Goal: Information Seeking & Learning: Learn about a topic

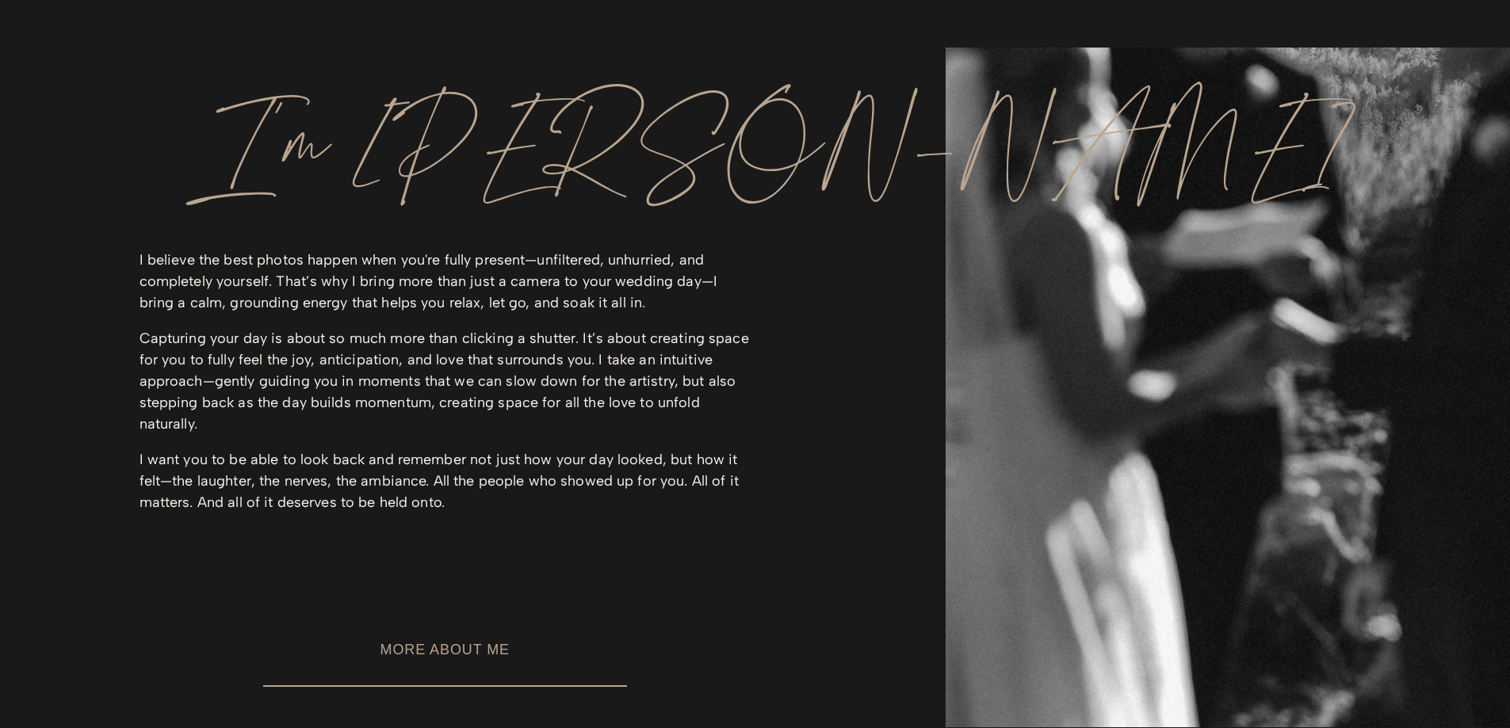
scroll to position [1981, 0]
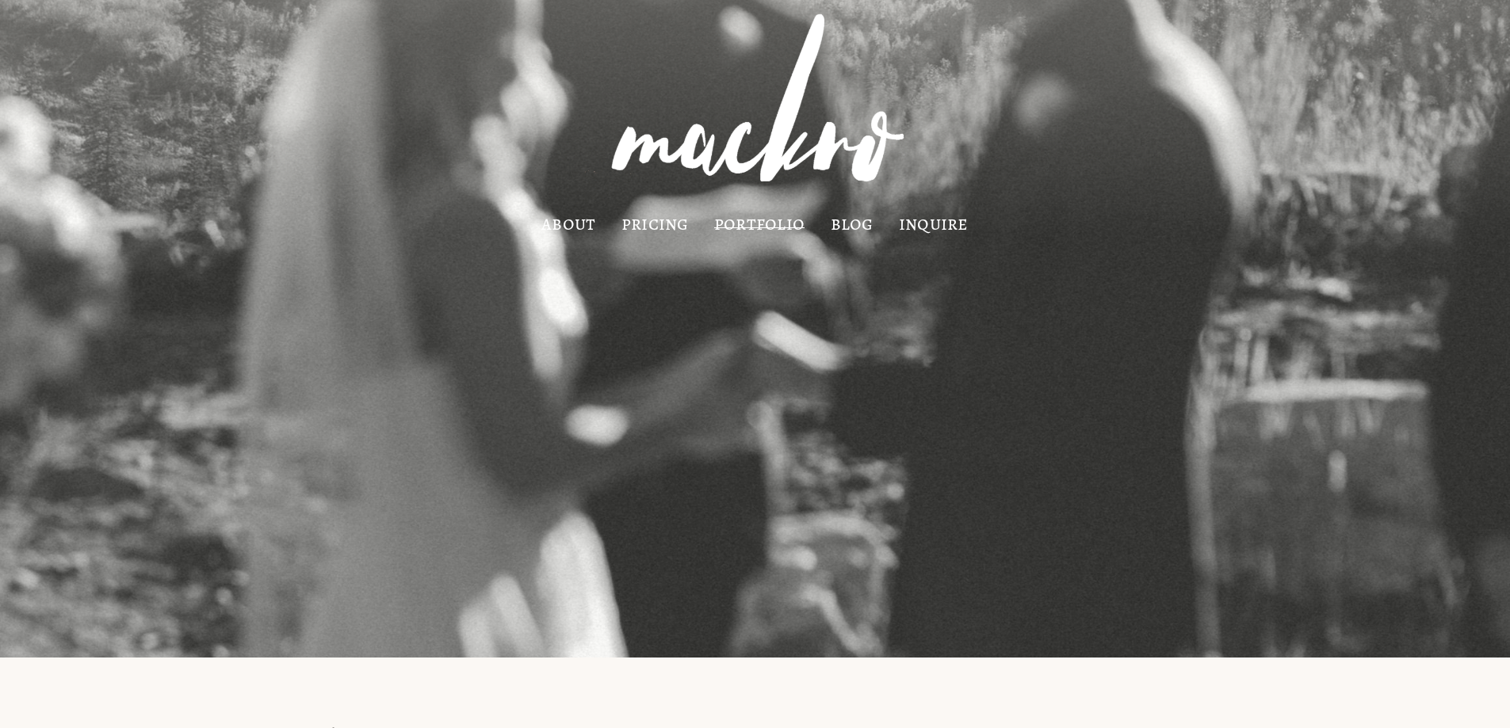
click at [677, 228] on link "pricing" at bounding box center [654, 223] width 67 height 13
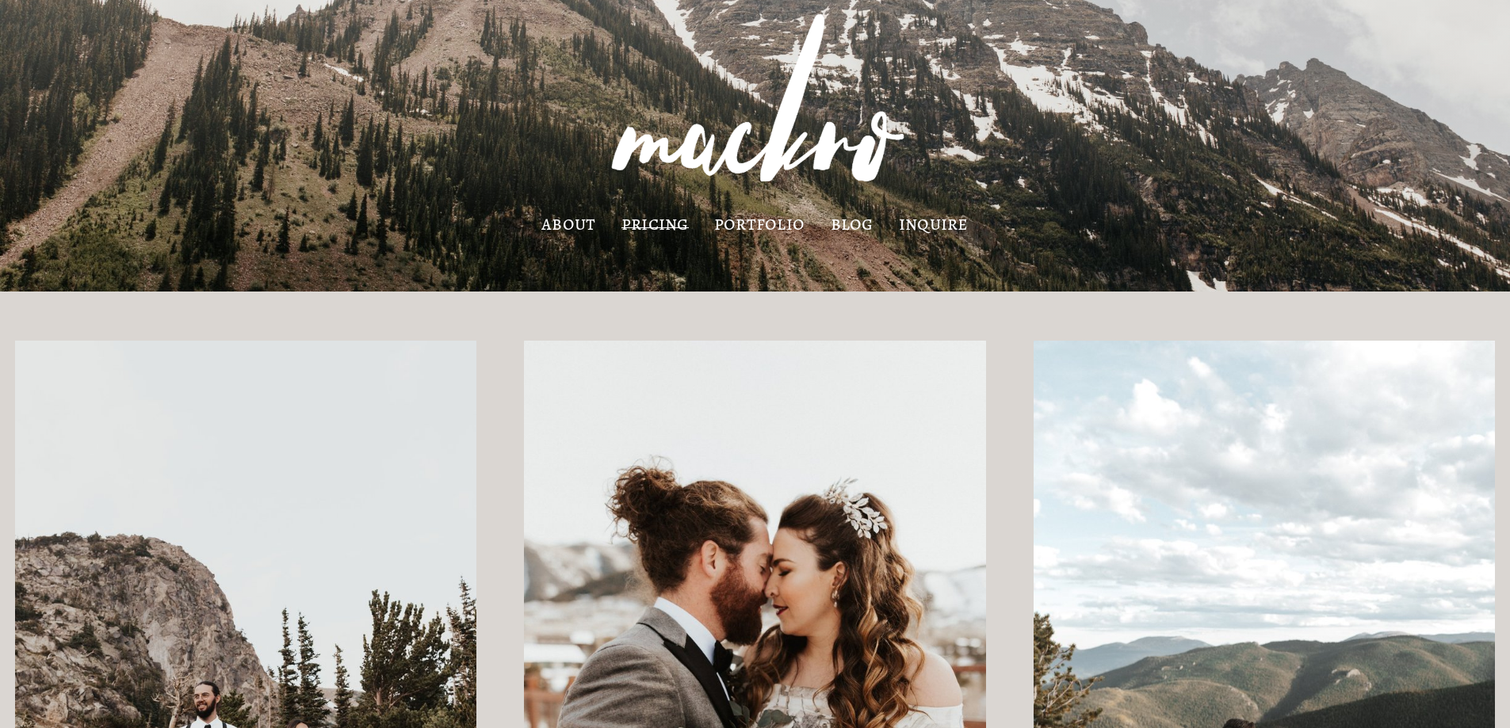
click at [745, 227] on link "portfolio" at bounding box center [759, 223] width 90 height 13
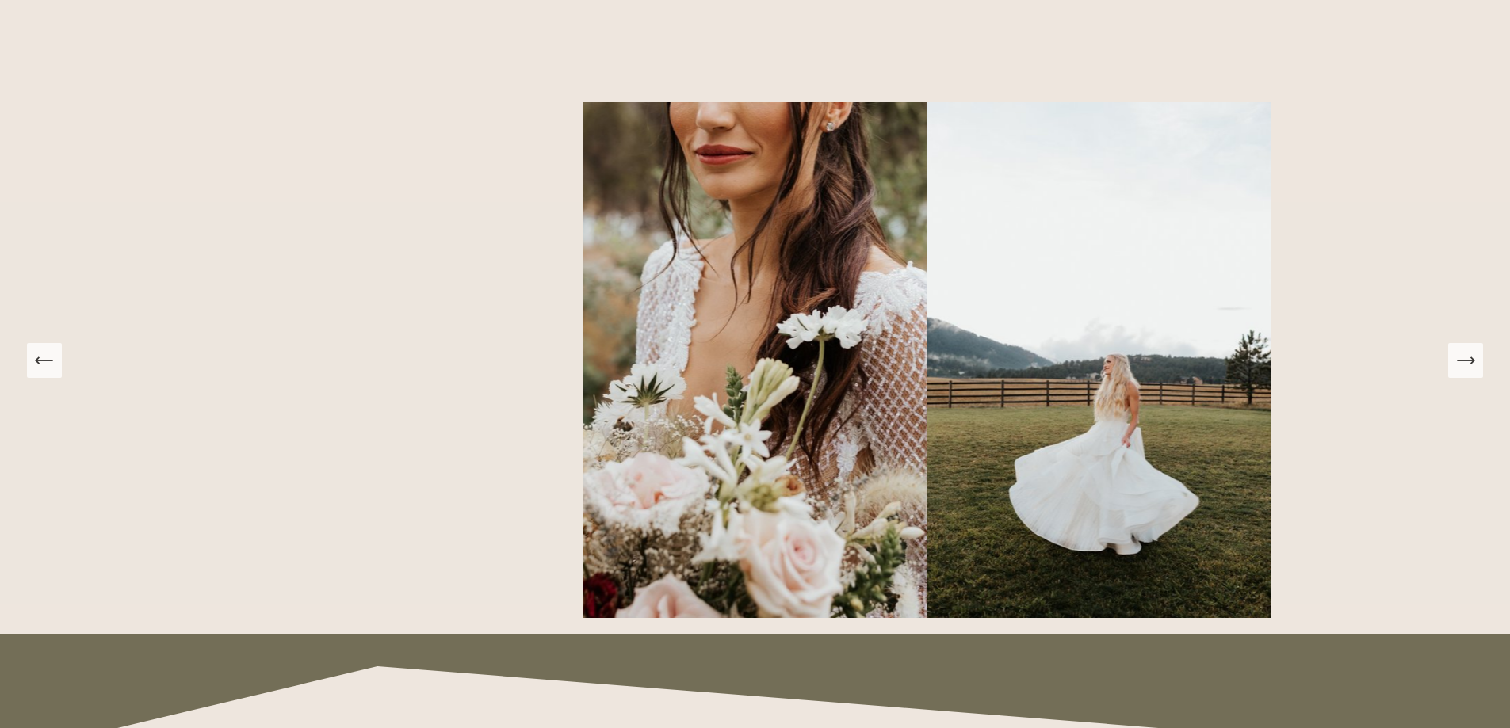
scroll to position [1427, 0]
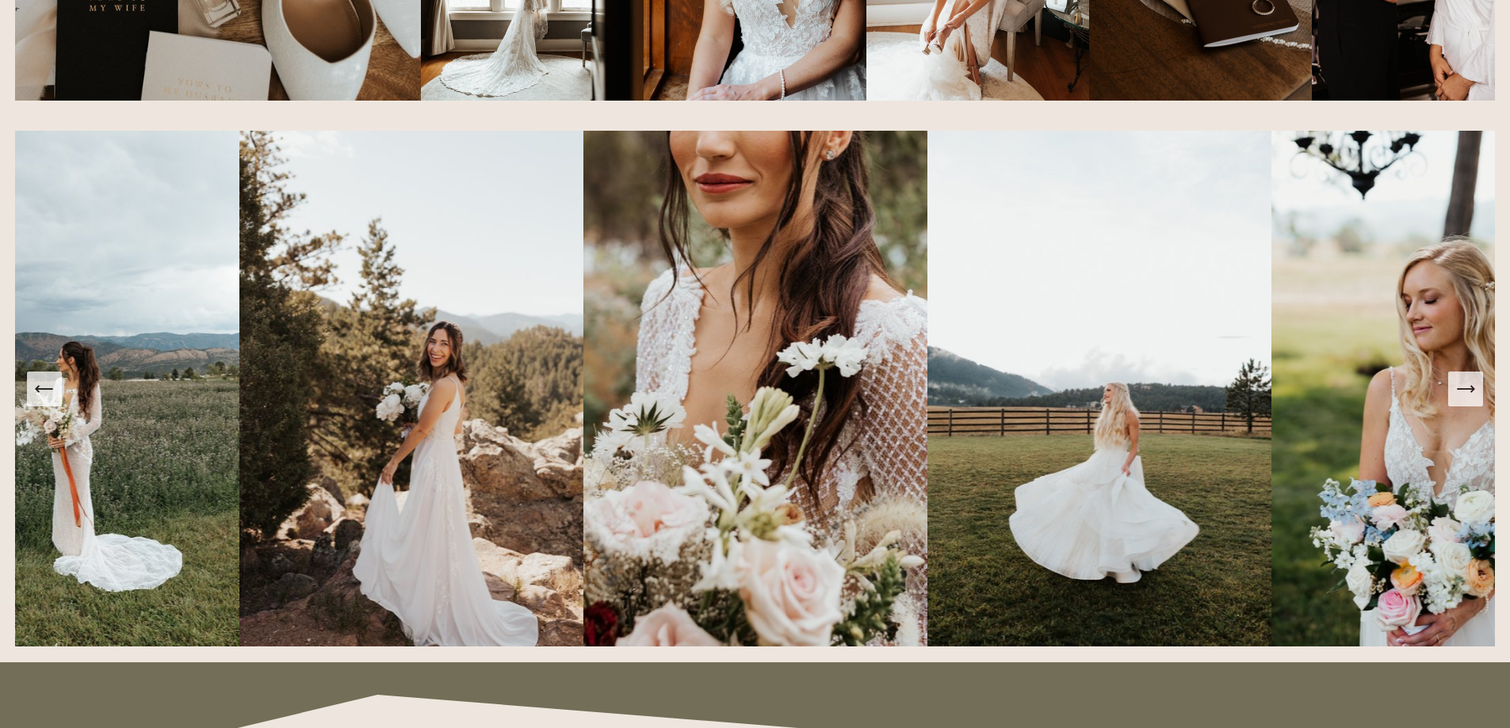
click at [1464, 393] on icon "Next Slide" at bounding box center [1465, 389] width 22 height 22
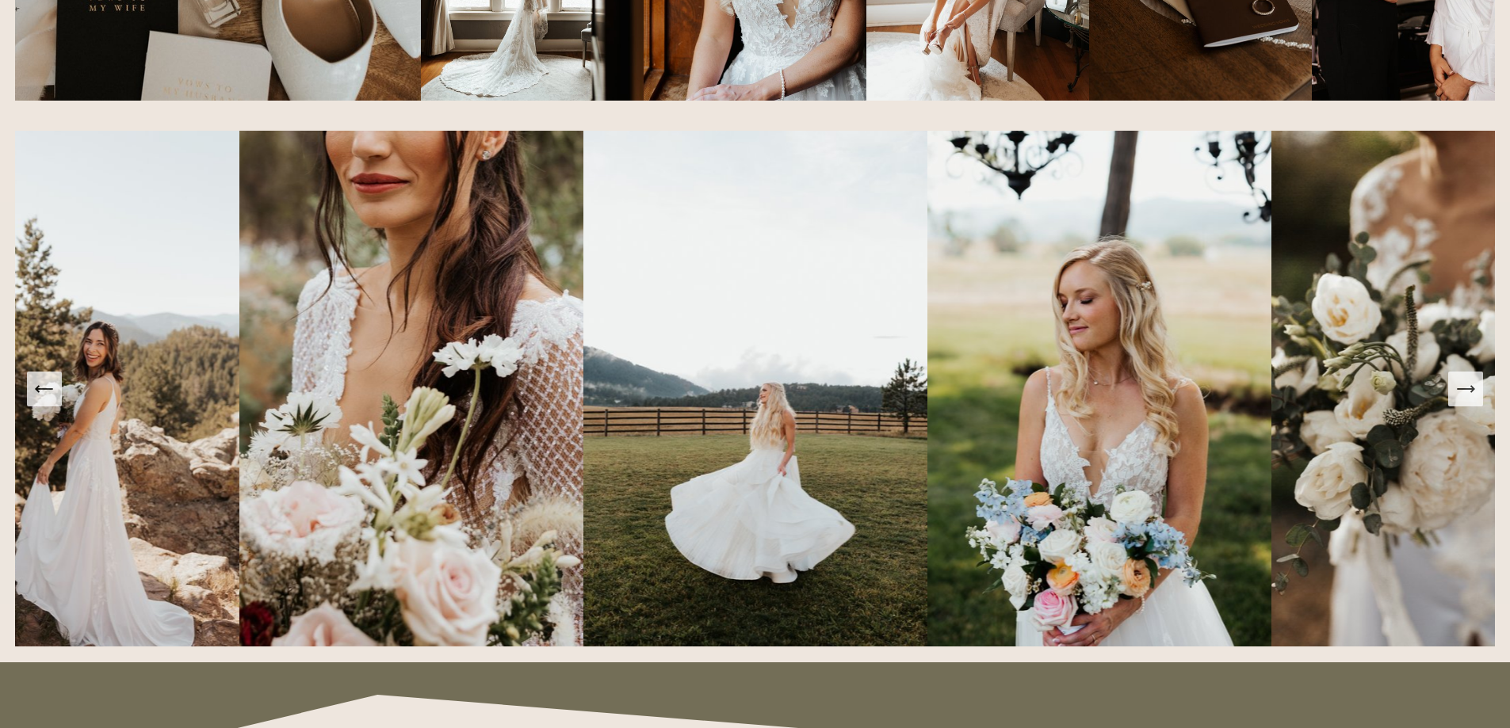
click at [1464, 393] on icon "Next Slide" at bounding box center [1465, 389] width 22 height 22
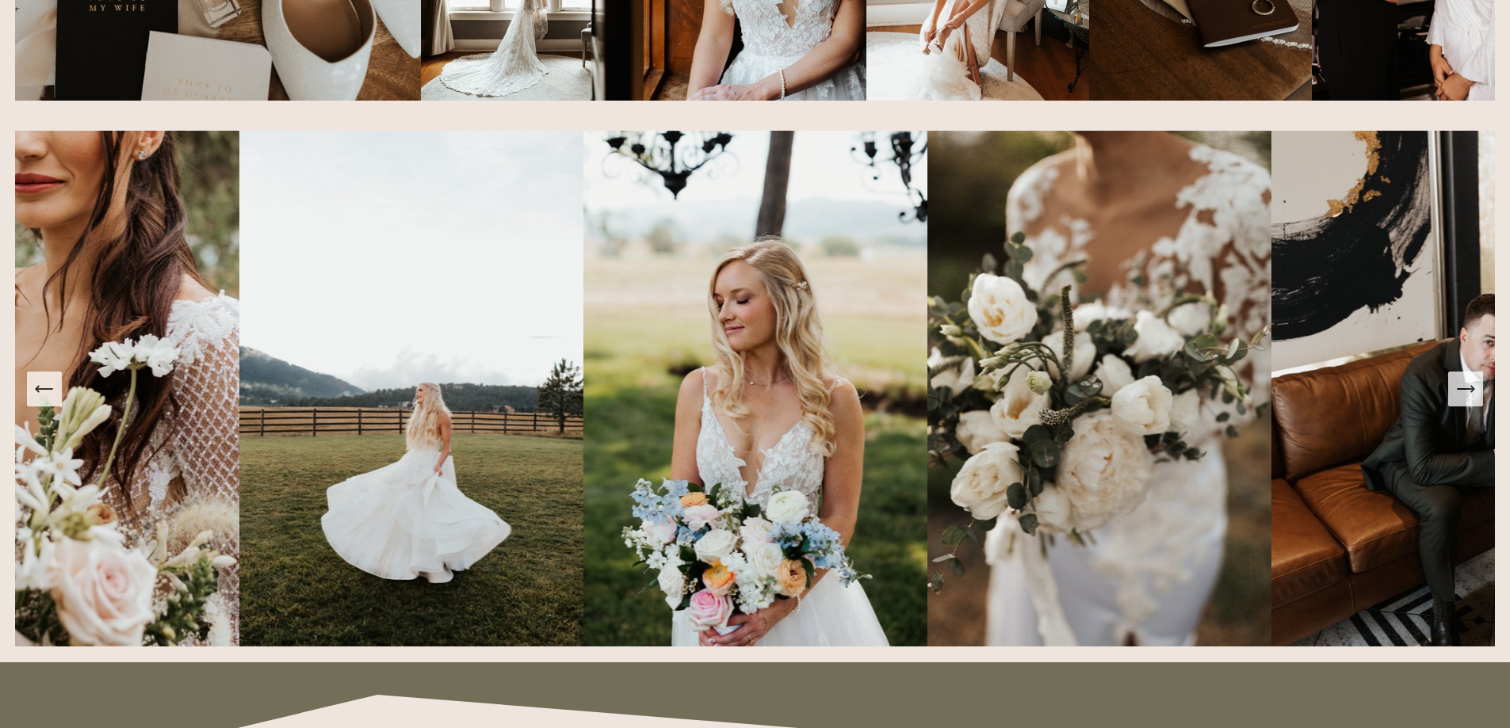
click at [1464, 393] on icon "Next Slide" at bounding box center [1465, 389] width 22 height 22
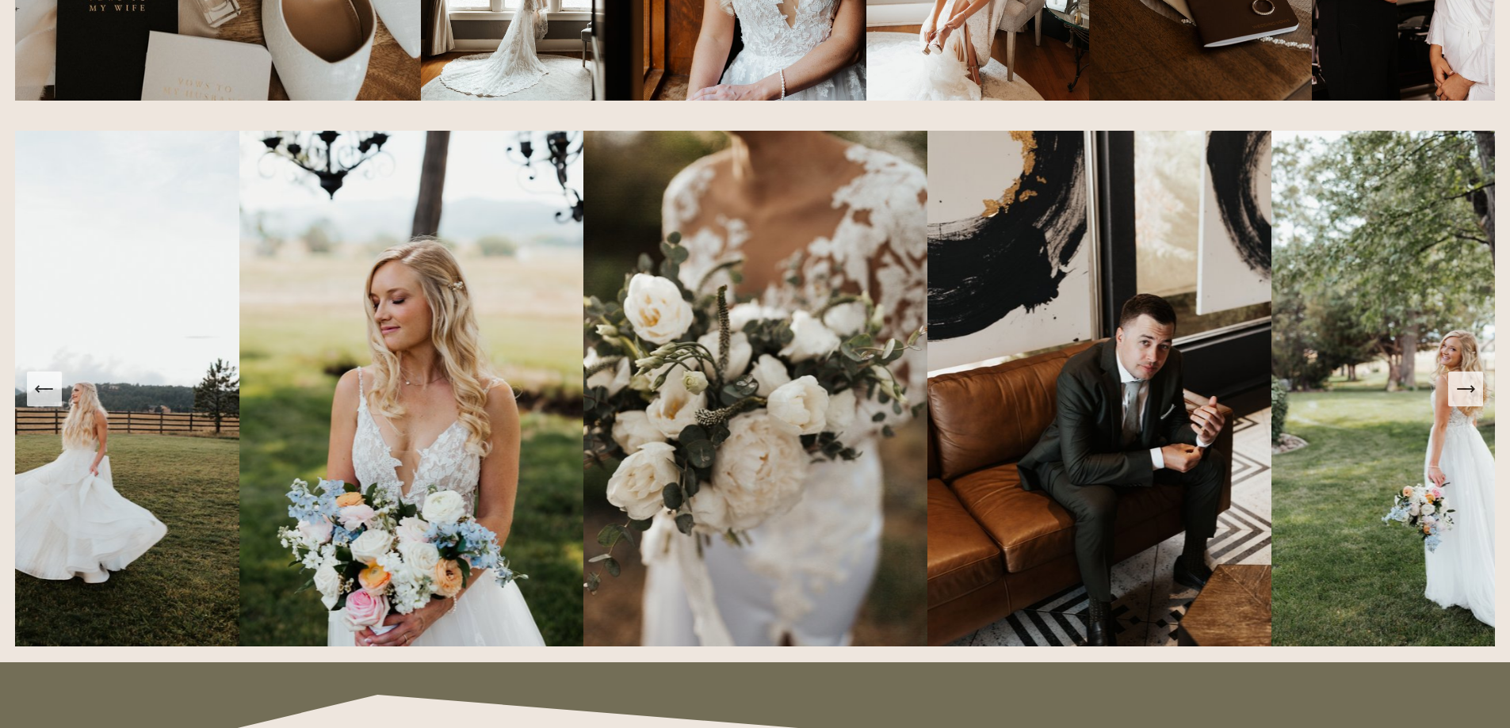
click at [1464, 393] on icon "Next Slide" at bounding box center [1465, 389] width 22 height 22
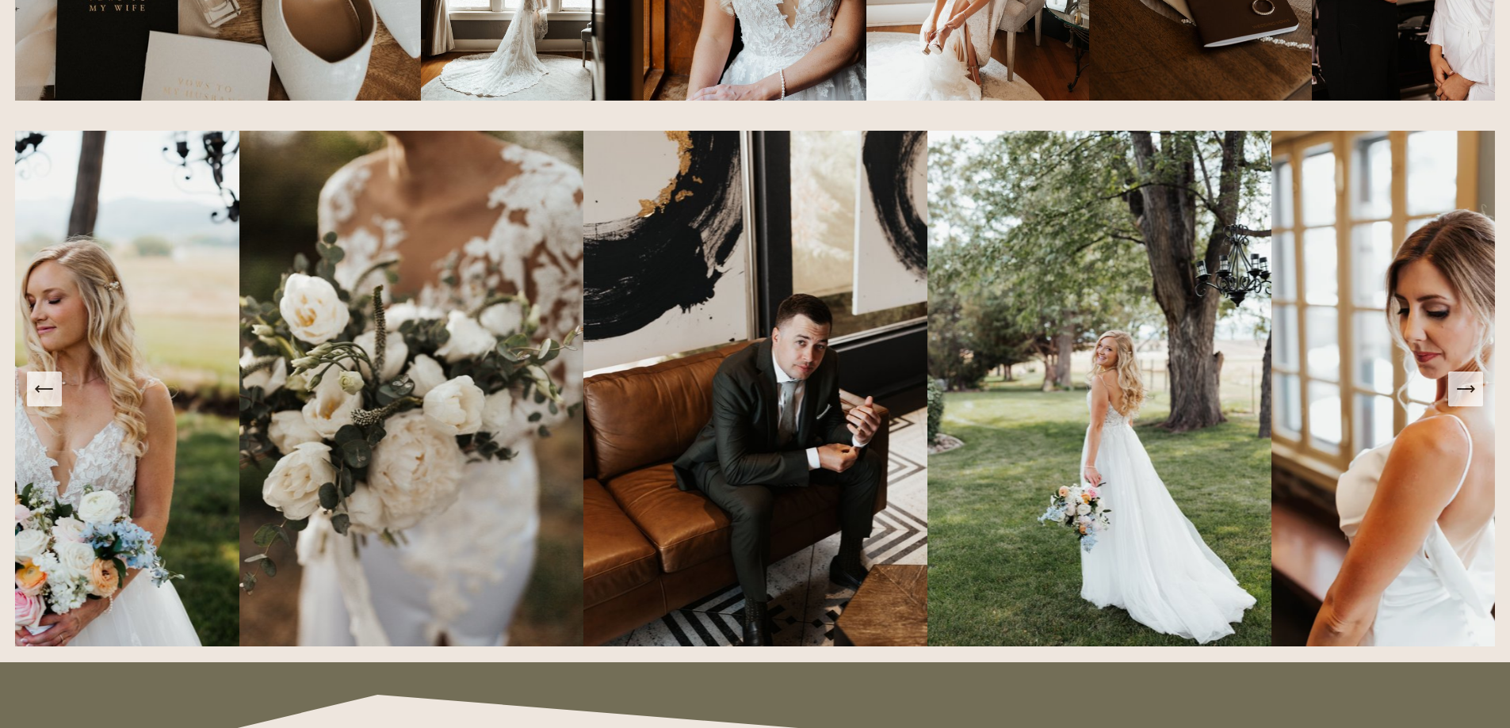
click at [1464, 393] on icon "Next Slide" at bounding box center [1465, 389] width 22 height 22
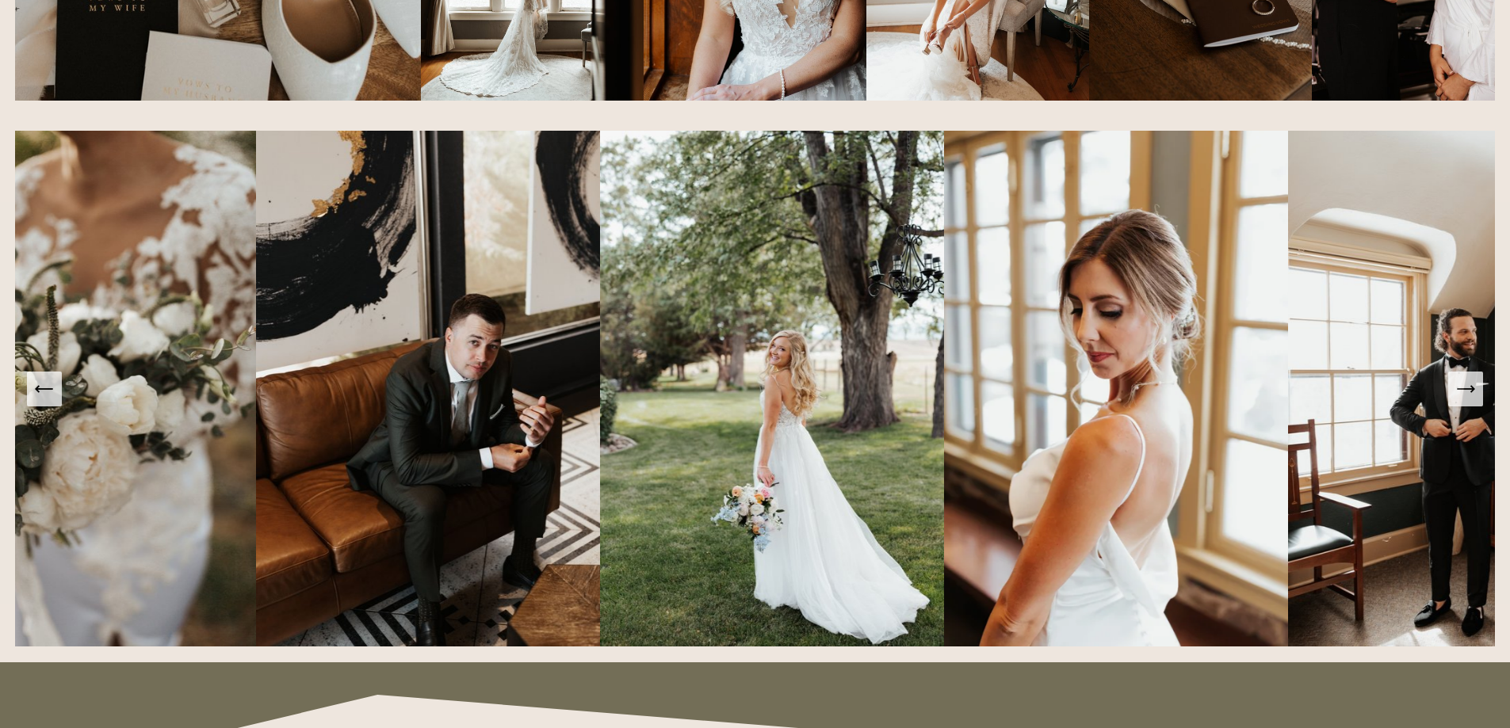
click at [1464, 393] on icon "Next Slide" at bounding box center [1465, 389] width 22 height 22
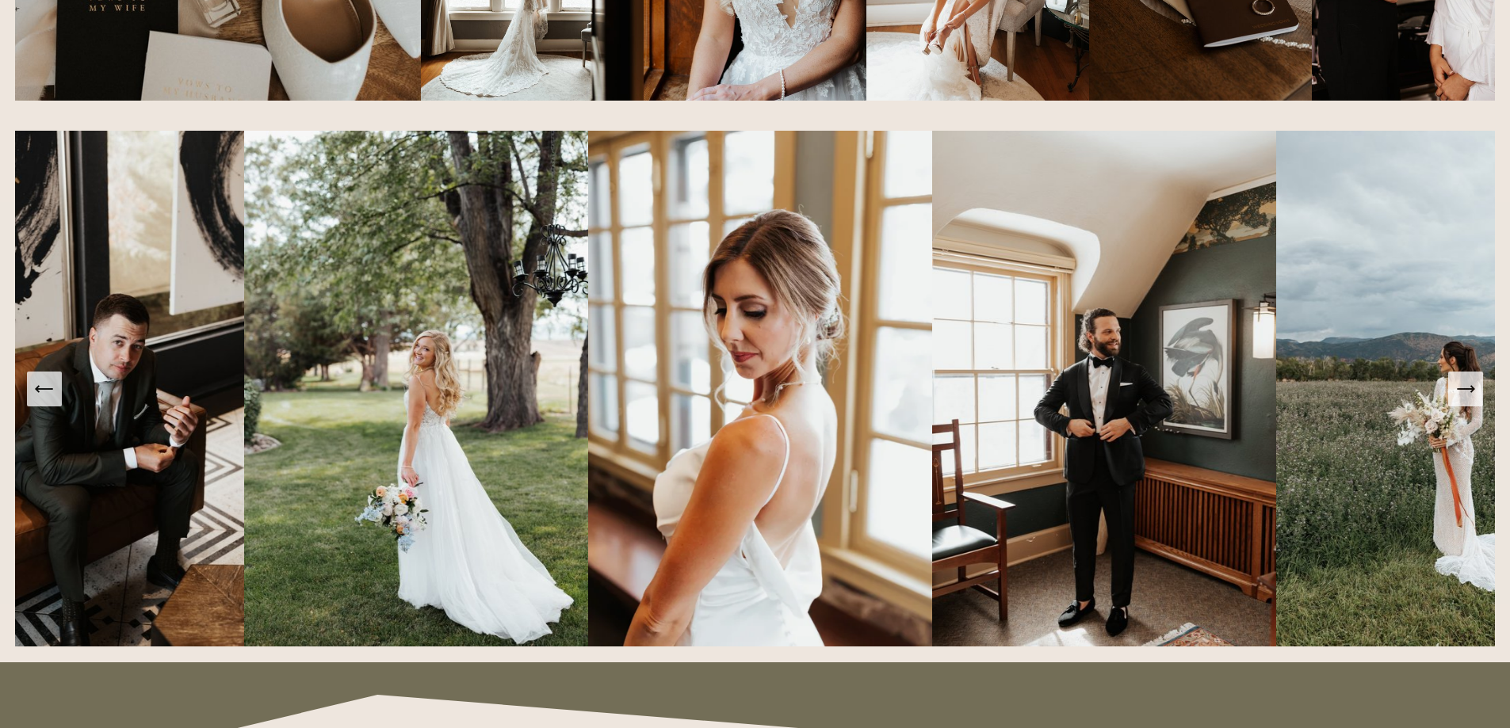
click at [1464, 393] on icon "Next Slide" at bounding box center [1465, 389] width 22 height 22
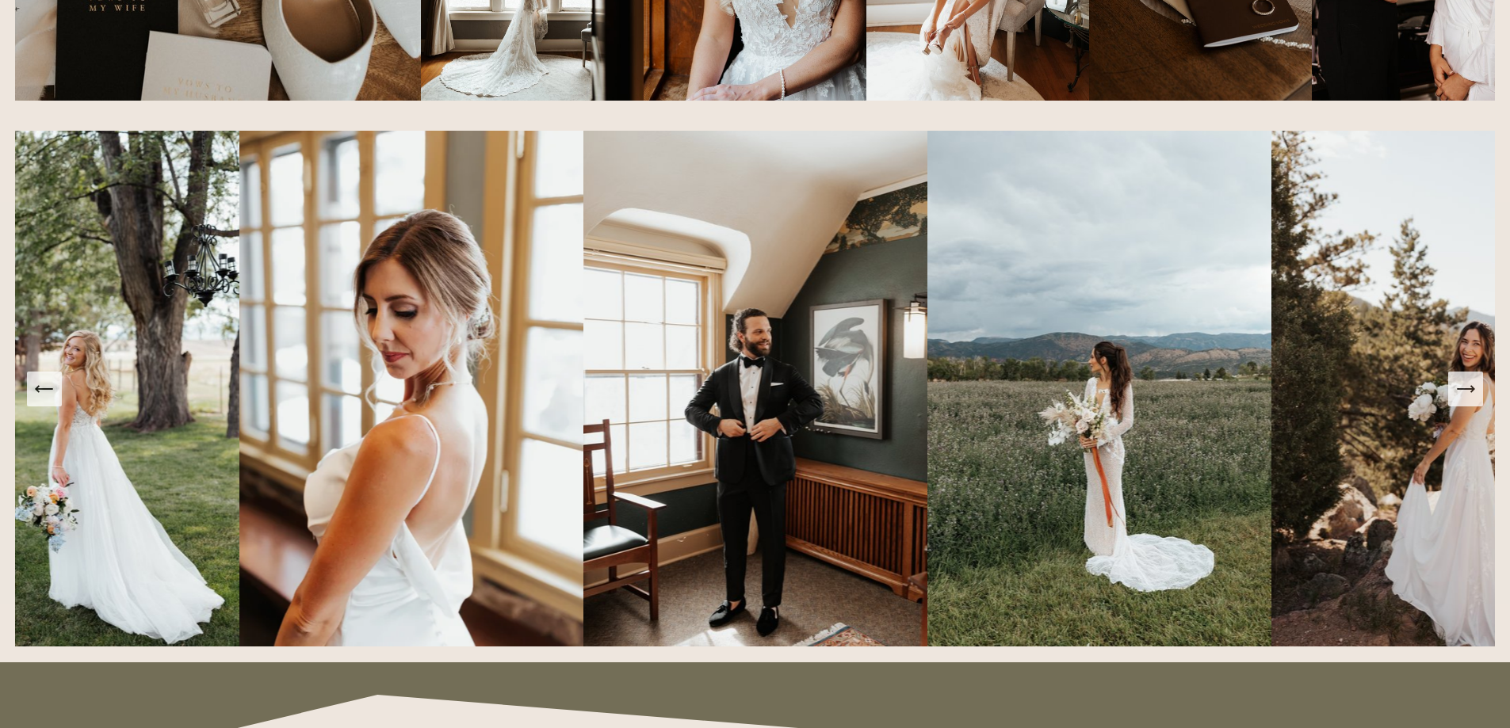
click at [1464, 393] on icon "Next Slide" at bounding box center [1465, 389] width 22 height 22
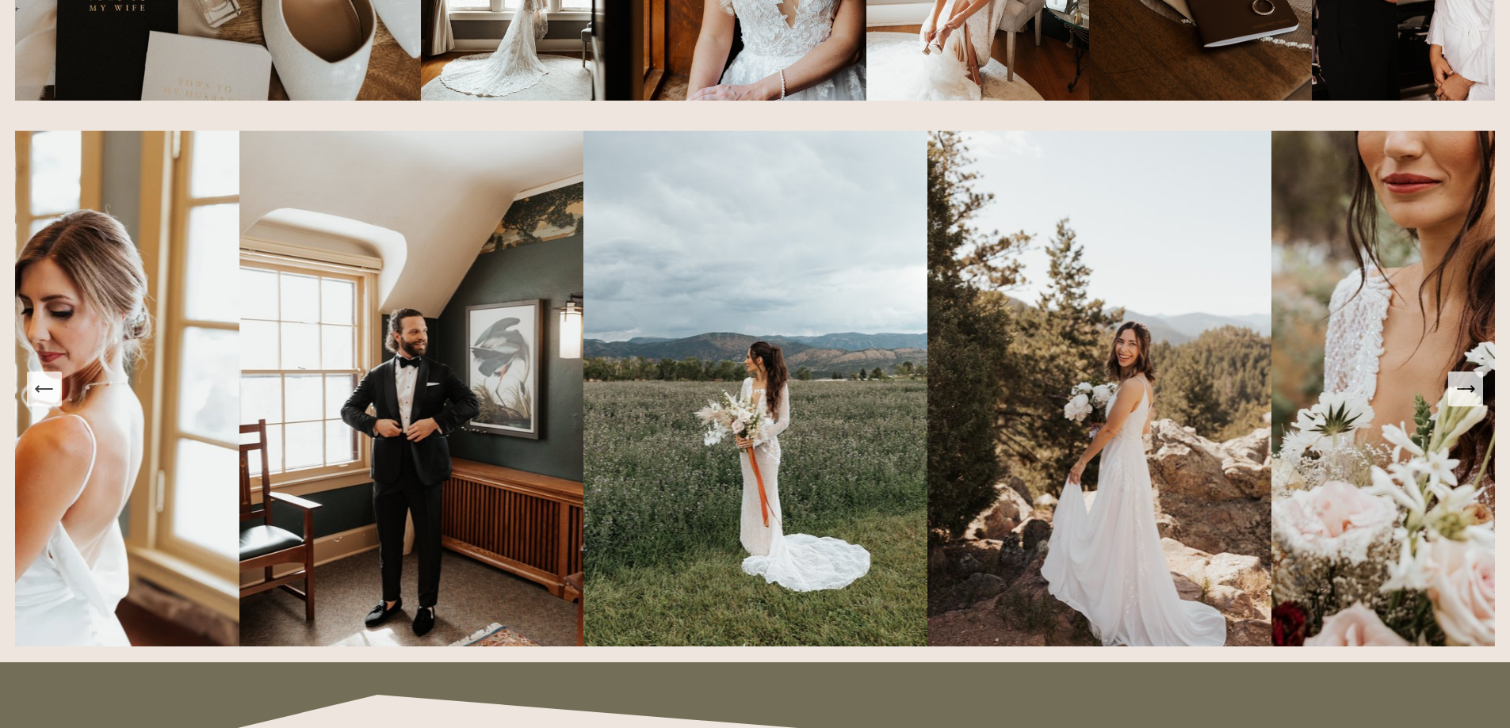
click at [1464, 393] on icon "Next Slide" at bounding box center [1465, 389] width 22 height 22
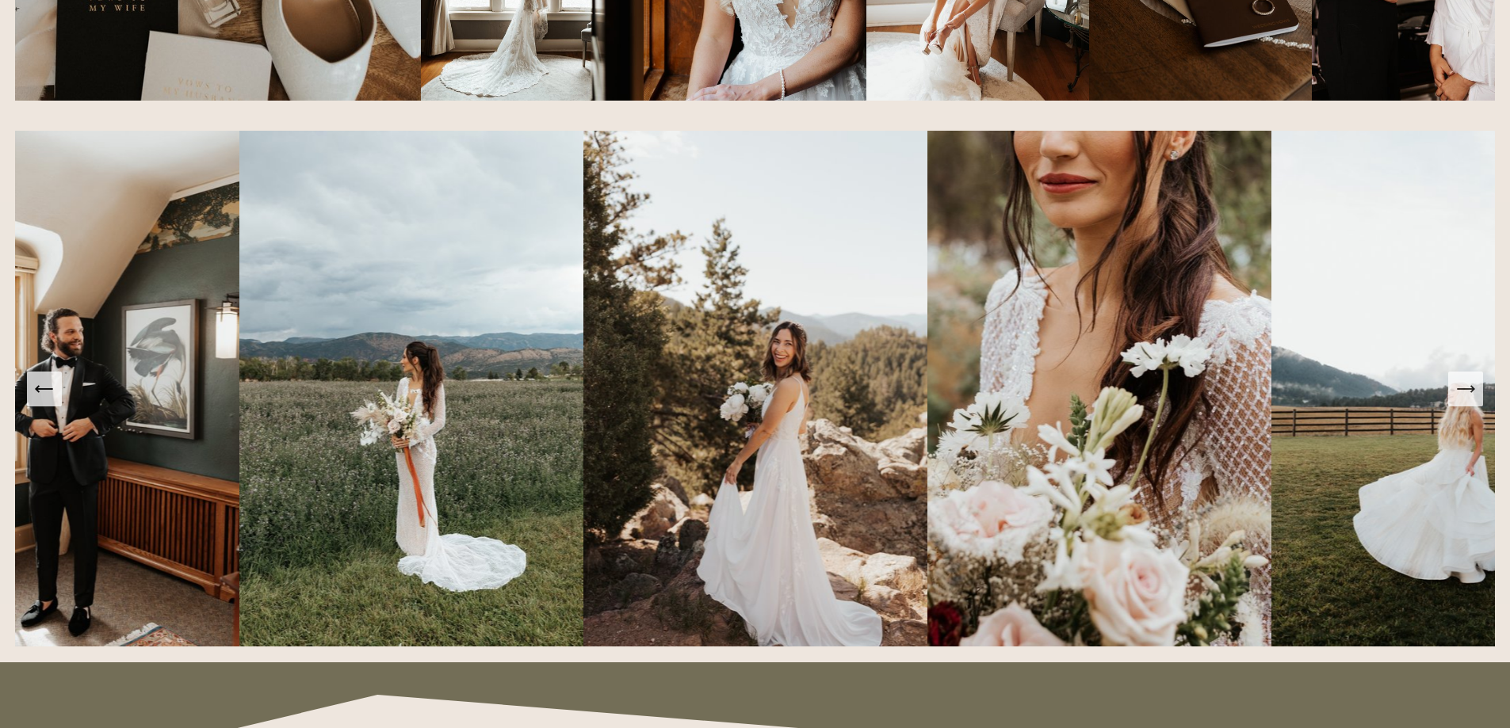
click at [1464, 393] on icon "Next Slide" at bounding box center [1465, 389] width 22 height 22
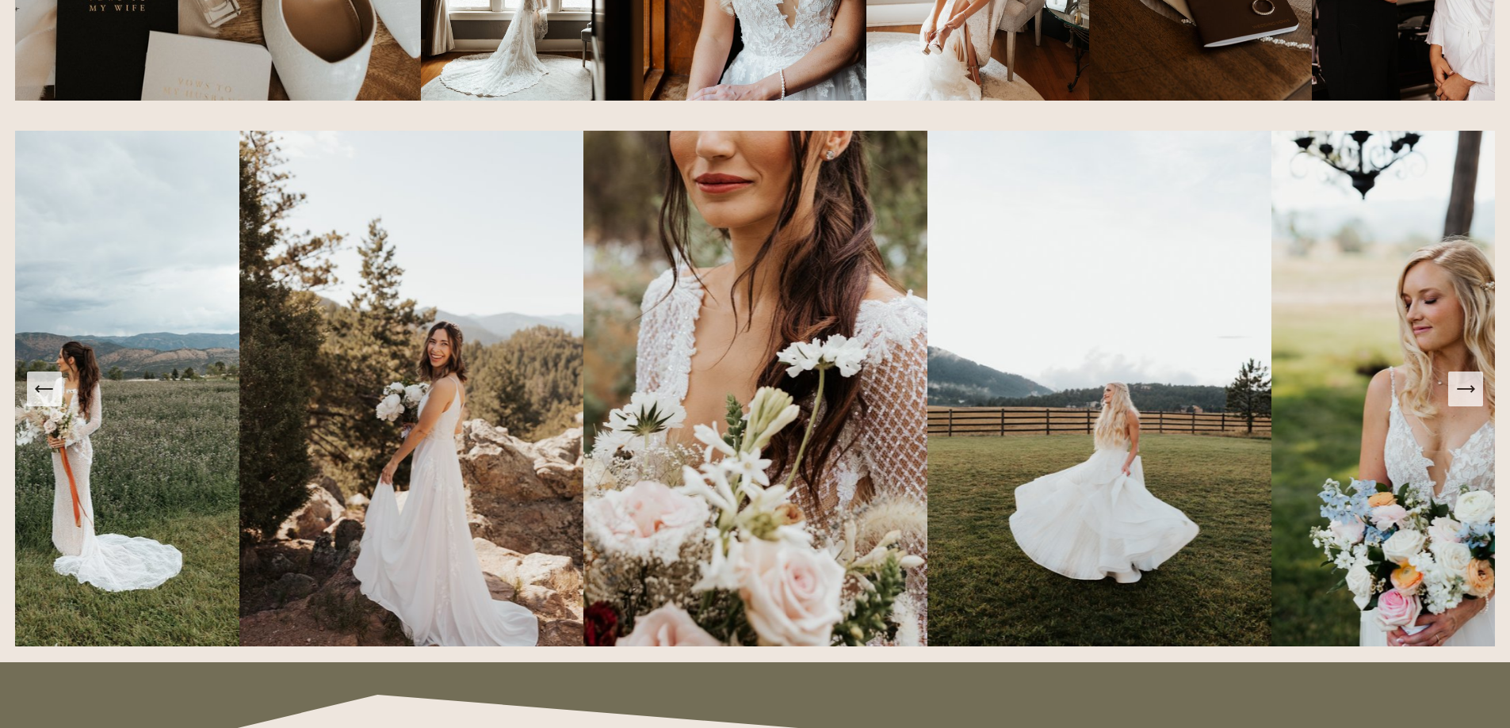
click at [1464, 393] on icon "Next Slide" at bounding box center [1465, 389] width 22 height 22
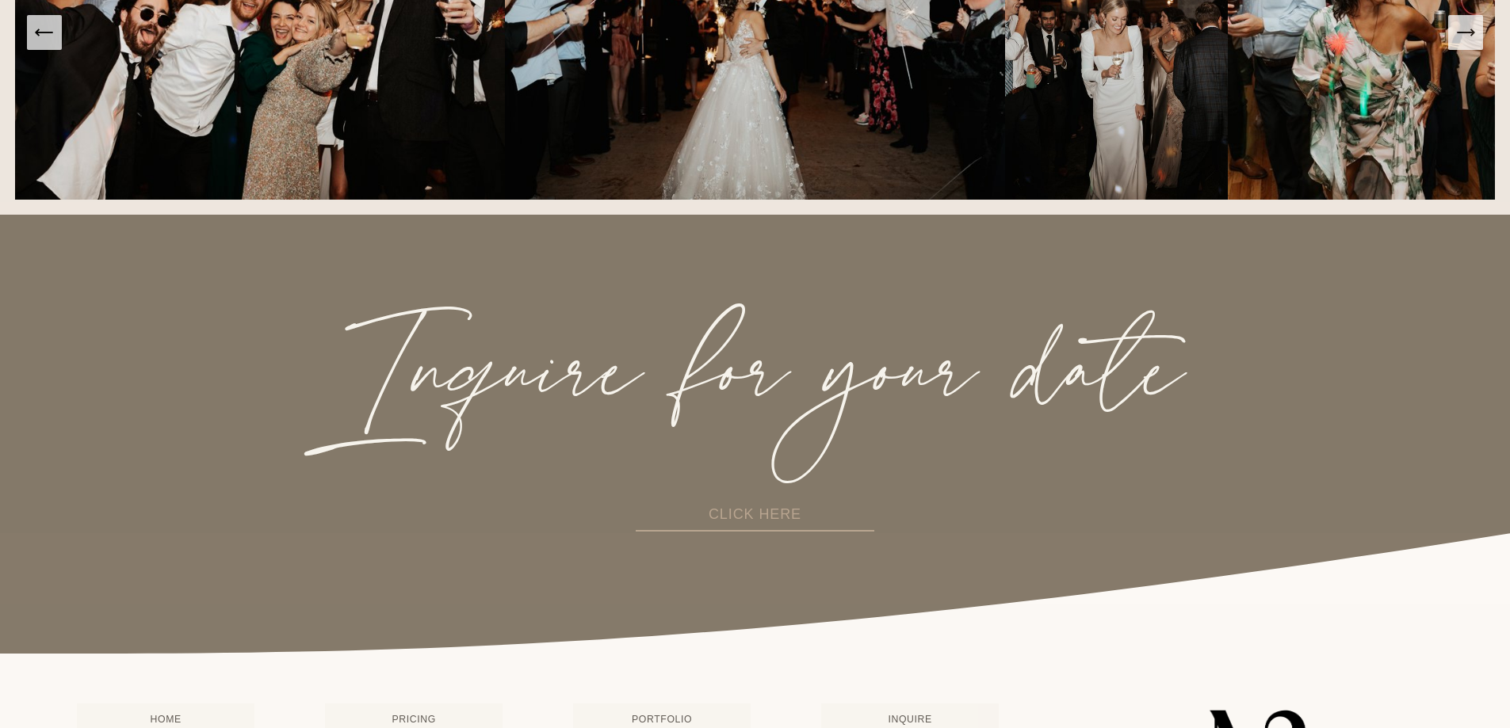
scroll to position [3883, 0]
